Goal: Transaction & Acquisition: Purchase product/service

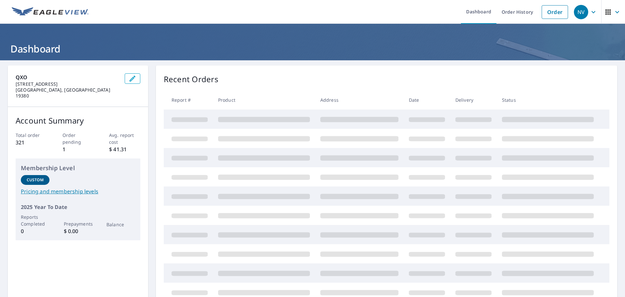
click at [555, 13] on link "Order" at bounding box center [555, 12] width 26 height 14
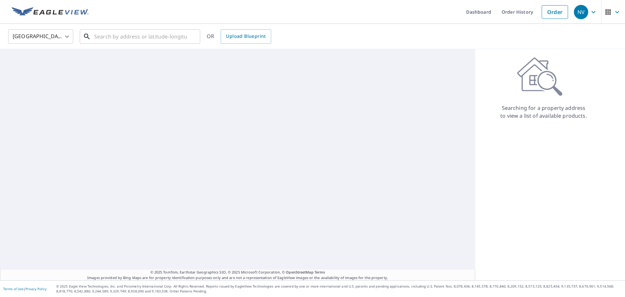
click at [108, 34] on input "text" at bounding box center [140, 36] width 93 height 18
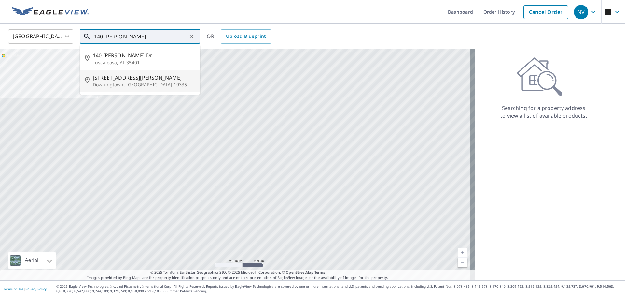
click at [114, 77] on span "[STREET_ADDRESS][PERSON_NAME]" at bounding box center [144, 78] width 102 height 8
type input "[STREET_ADDRESS][PERSON_NAME]"
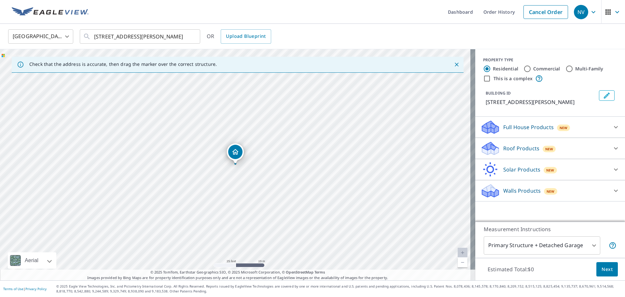
drag, startPoint x: 200, startPoint y: 155, endPoint x: 235, endPoint y: 186, distance: 46.4
click at [235, 186] on div "[STREET_ADDRESS][PERSON_NAME]" at bounding box center [238, 164] width 476 height 231
click at [614, 149] on icon at bounding box center [616, 148] width 4 height 2
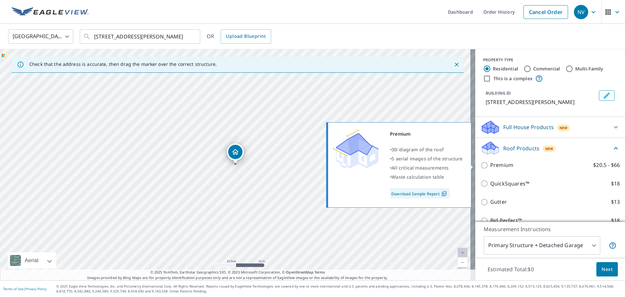
click at [507, 167] on p "Premium" at bounding box center [502, 165] width 23 height 8
click at [491, 167] on input "Premium $20.5 - $66" at bounding box center [486, 165] width 10 height 8
checkbox input "true"
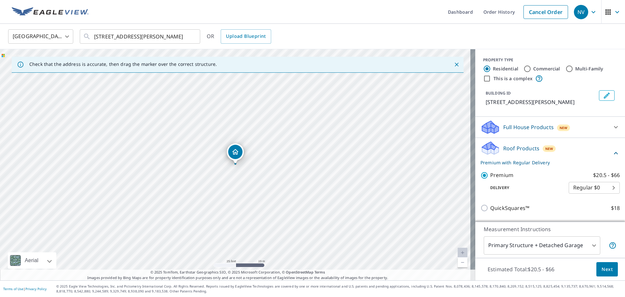
click at [607, 270] on span "Next" at bounding box center [607, 269] width 11 height 8
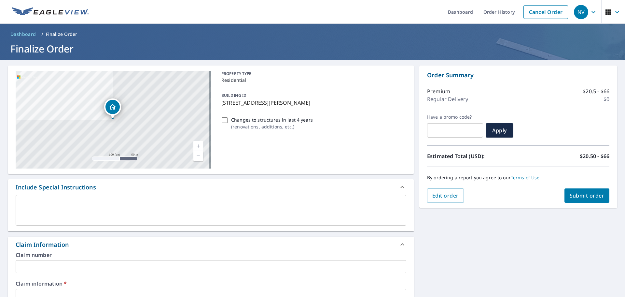
scroll to position [65, 0]
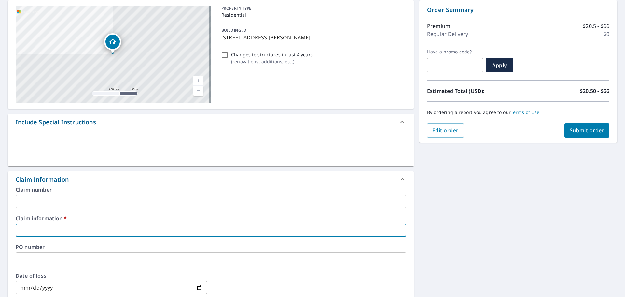
click at [47, 224] on input "text" at bounding box center [211, 229] width 391 height 13
type input "0000"
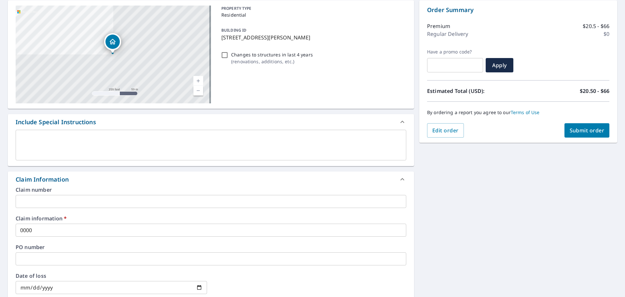
click at [484, 197] on div "[STREET_ADDRESS][PERSON_NAME] A standard road map Aerial A detailed look from a…" at bounding box center [312, 234] width 625 height 478
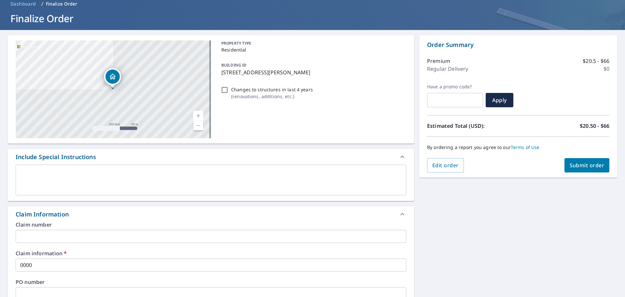
scroll to position [0, 0]
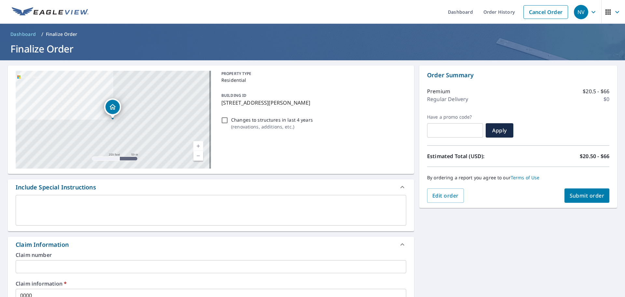
click at [579, 194] on span "Submit order" at bounding box center [587, 195] width 35 height 7
checkbox input "true"
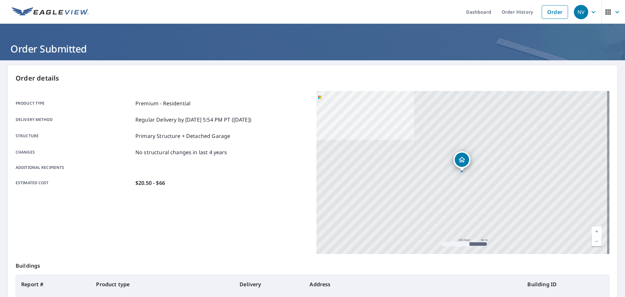
drag, startPoint x: 473, startPoint y: 16, endPoint x: 468, endPoint y: 19, distance: 5.4
click at [473, 16] on link "Dashboard" at bounding box center [479, 12] width 36 height 24
